Goal: Task Accomplishment & Management: Manage account settings

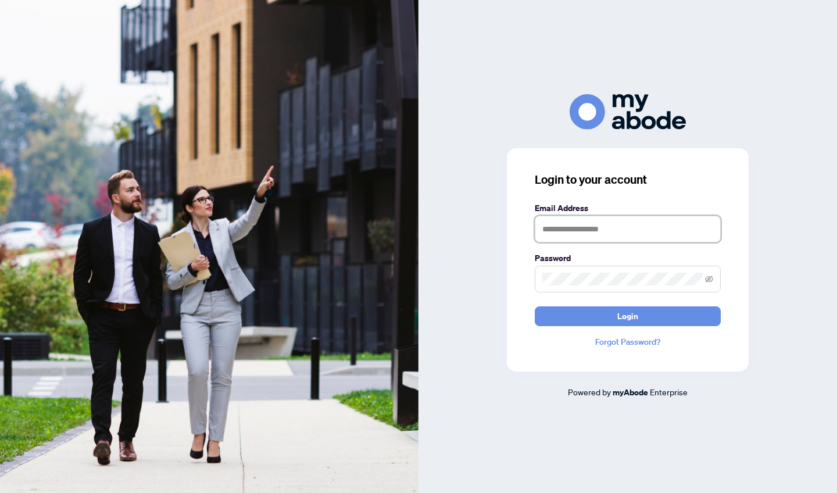
type input "**********"
click at [628, 316] on button "Login" at bounding box center [628, 316] width 186 height 20
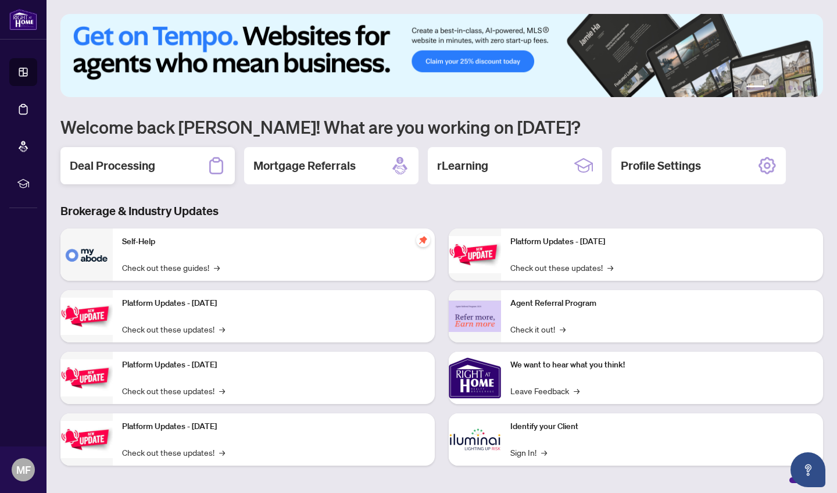
click at [121, 169] on h2 "Deal Processing" at bounding box center [112, 166] width 85 height 16
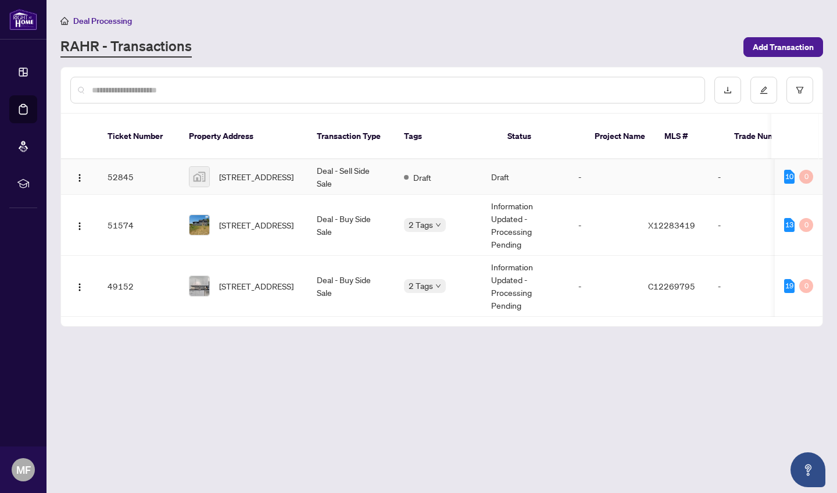
click at [231, 170] on span "62 Beechwood Avenue, Beaverton, ON, Canada" at bounding box center [256, 176] width 74 height 13
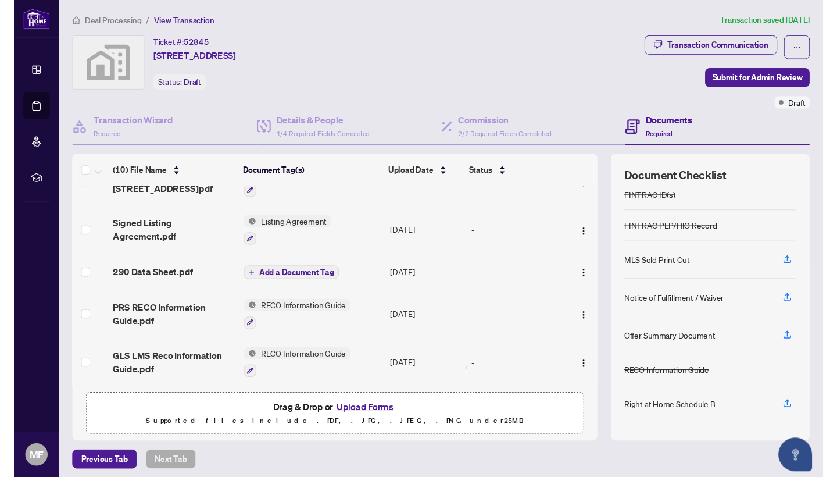
scroll to position [92, 0]
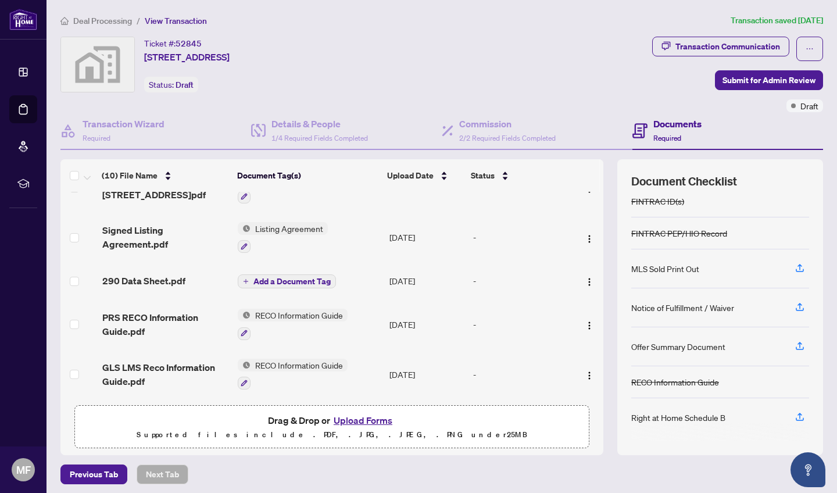
click at [356, 422] on button "Upload Forms" at bounding box center [363, 420] width 66 height 15
click at [589, 27] on div "Deal Processing / View Transaction Transaction saved 6 days ago Ticket #: 52845…" at bounding box center [442, 249] width 772 height 470
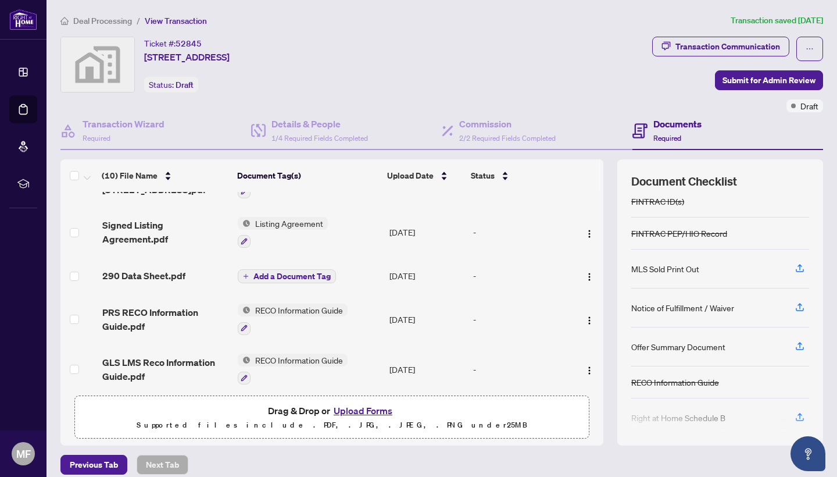
click at [368, 413] on button "Upload Forms" at bounding box center [363, 410] width 66 height 15
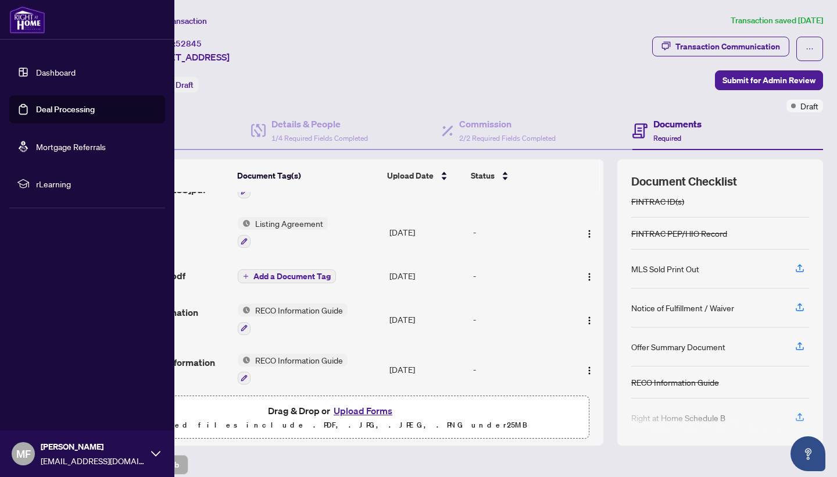
click at [36, 72] on link "Dashboard" at bounding box center [56, 72] width 40 height 10
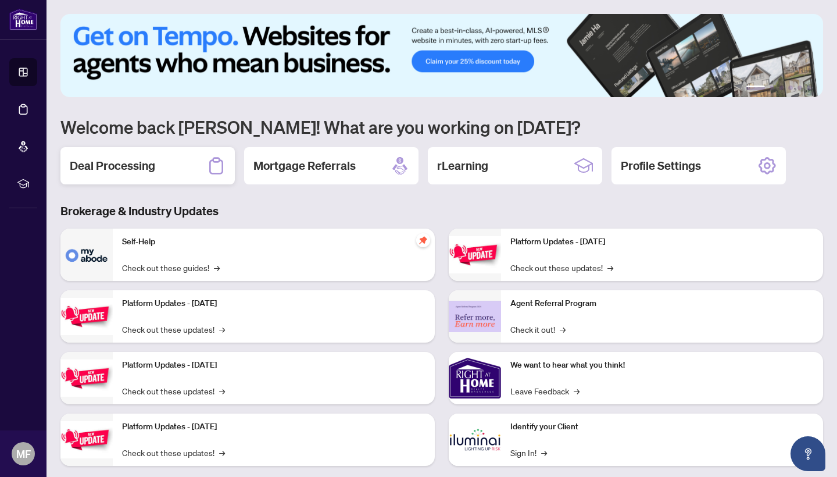
click at [138, 167] on h2 "Deal Processing" at bounding box center [112, 166] width 85 height 16
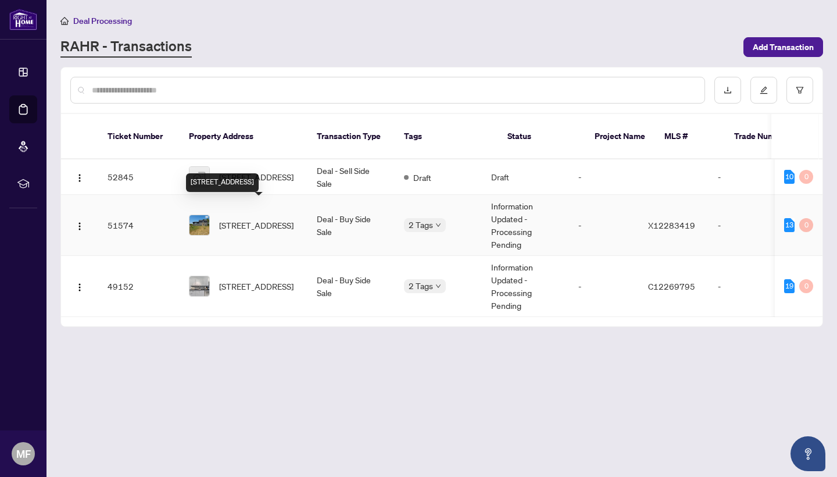
click at [233, 219] on span "663 Sweet Rd, Limoges, Ontario K0K 2M0, Canada" at bounding box center [256, 225] width 74 height 13
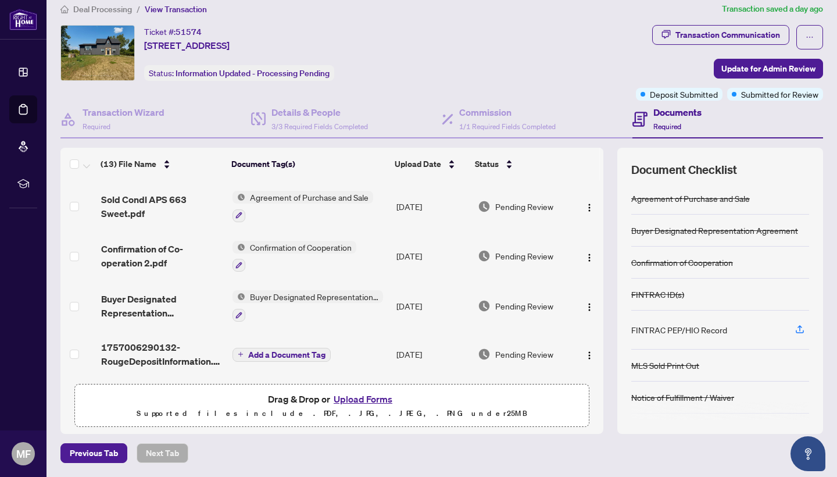
scroll to position [11, 0]
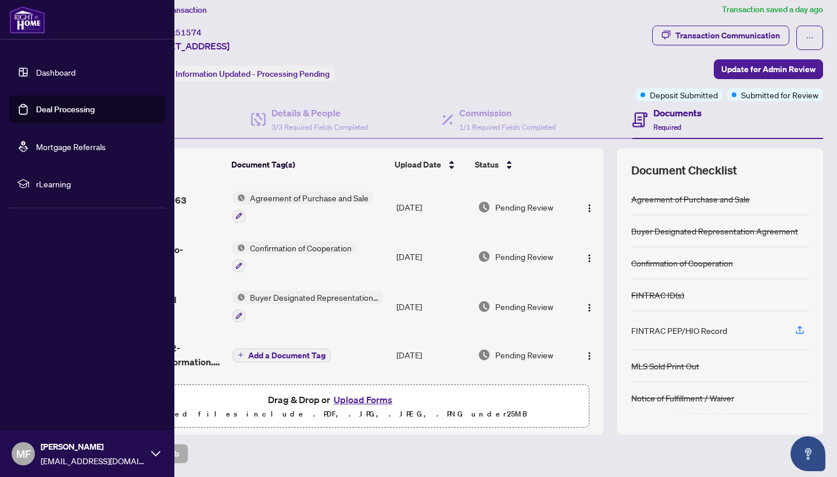
click at [24, 454] on span "MF" at bounding box center [23, 453] width 15 height 16
click at [36, 76] on link "Dashboard" at bounding box center [56, 72] width 40 height 10
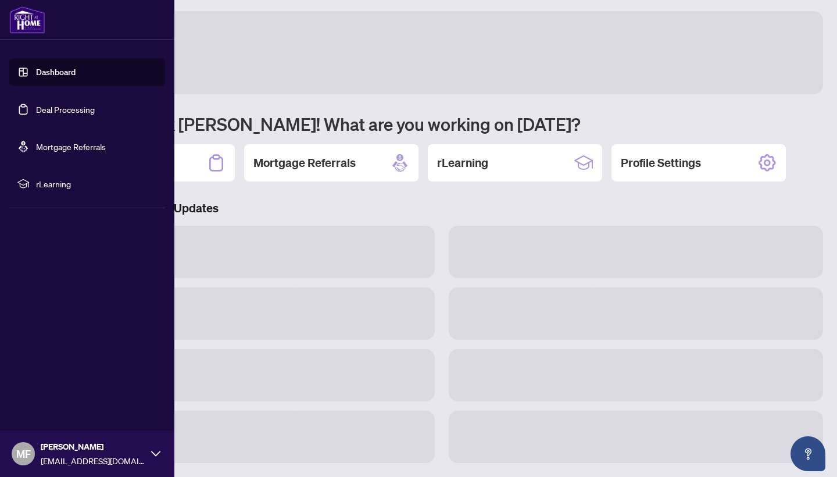
scroll to position [3, 0]
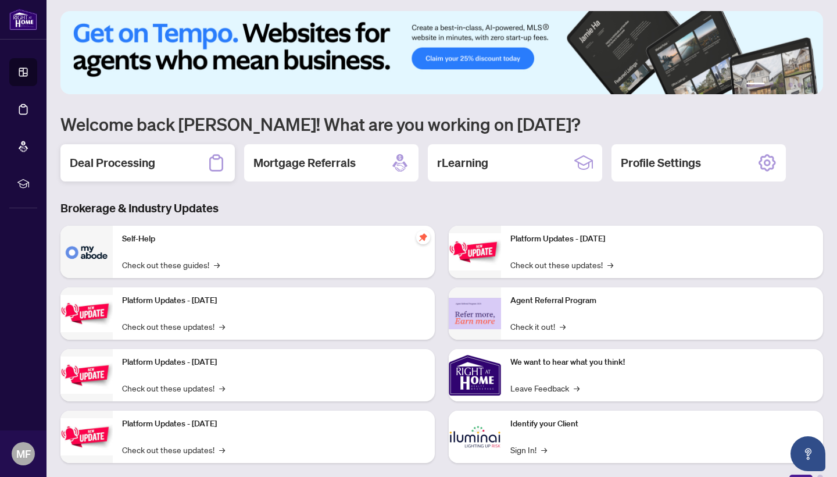
click at [140, 163] on h2 "Deal Processing" at bounding box center [112, 163] width 85 height 16
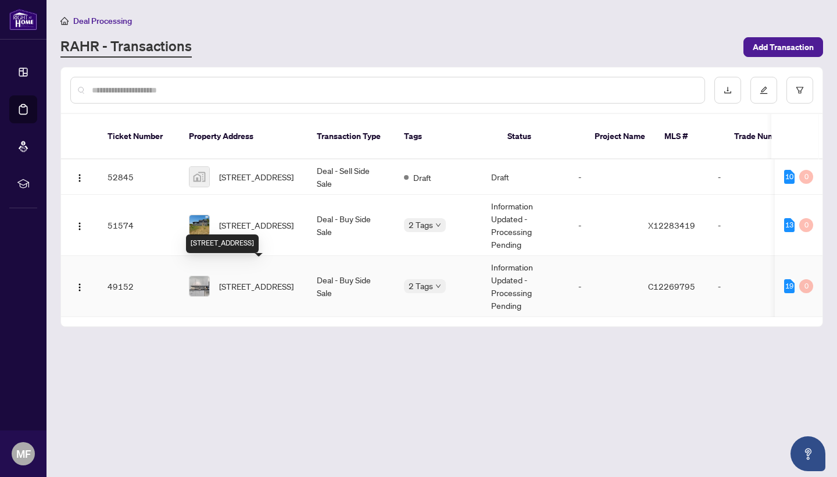
click at [258, 280] on span "313-10 Sunrise Ave, Toronto, Ontario M4A 2R1, Canada" at bounding box center [256, 286] width 74 height 13
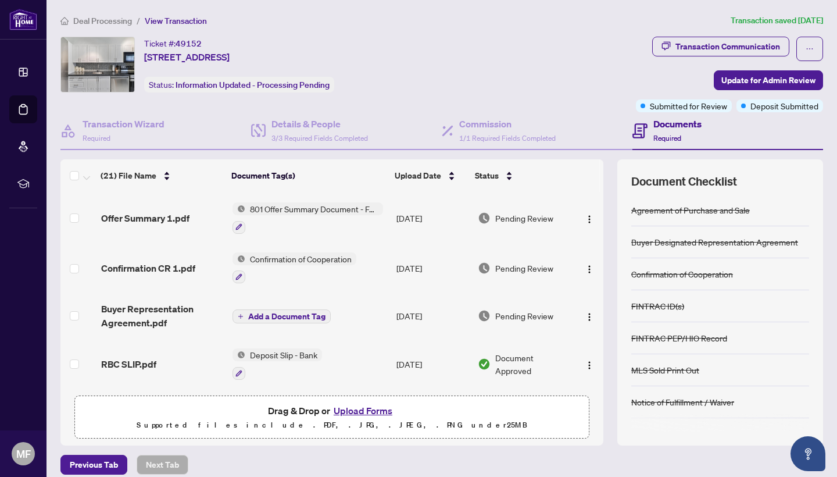
scroll to position [843, 0]
click at [92, 466] on span "Previous Tab" at bounding box center [94, 464] width 48 height 19
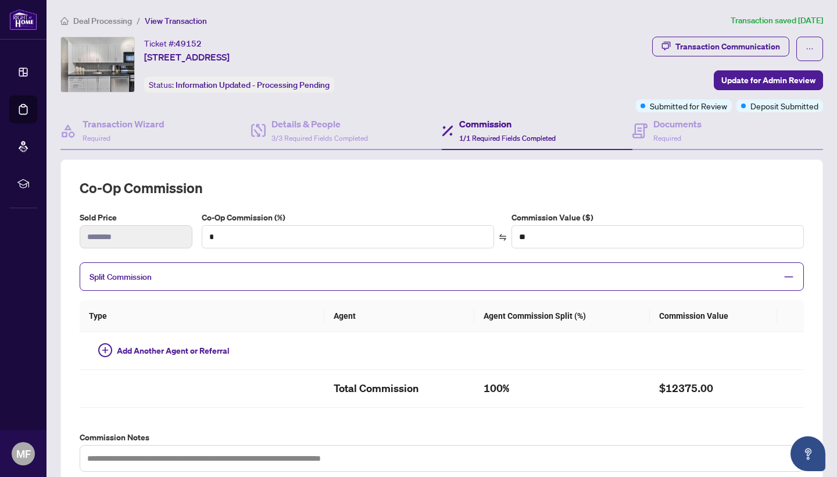
type input "***"
type input "*******"
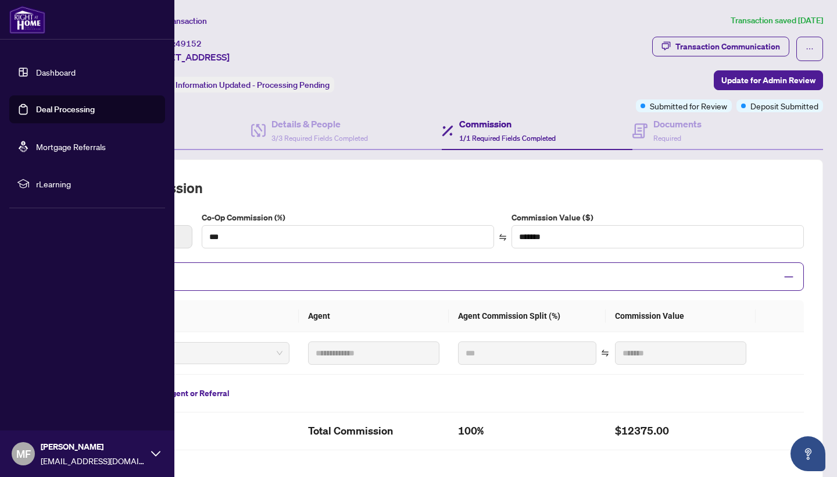
click at [23, 456] on span "MF" at bounding box center [23, 453] width 15 height 16
click at [45, 388] on span "Logout" at bounding box center [47, 384] width 26 height 19
